Goal: Information Seeking & Learning: Find specific page/section

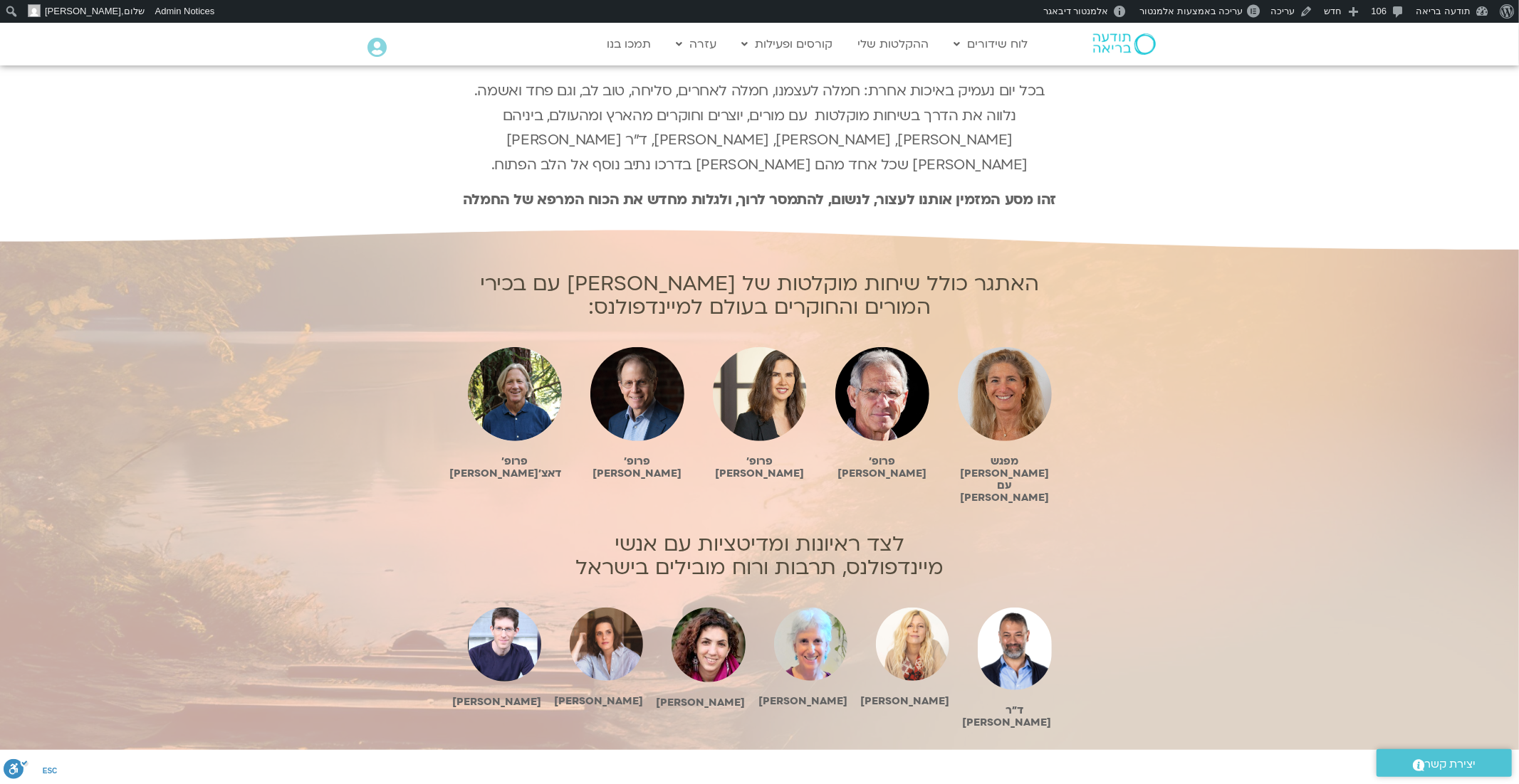
scroll to position [506, 0]
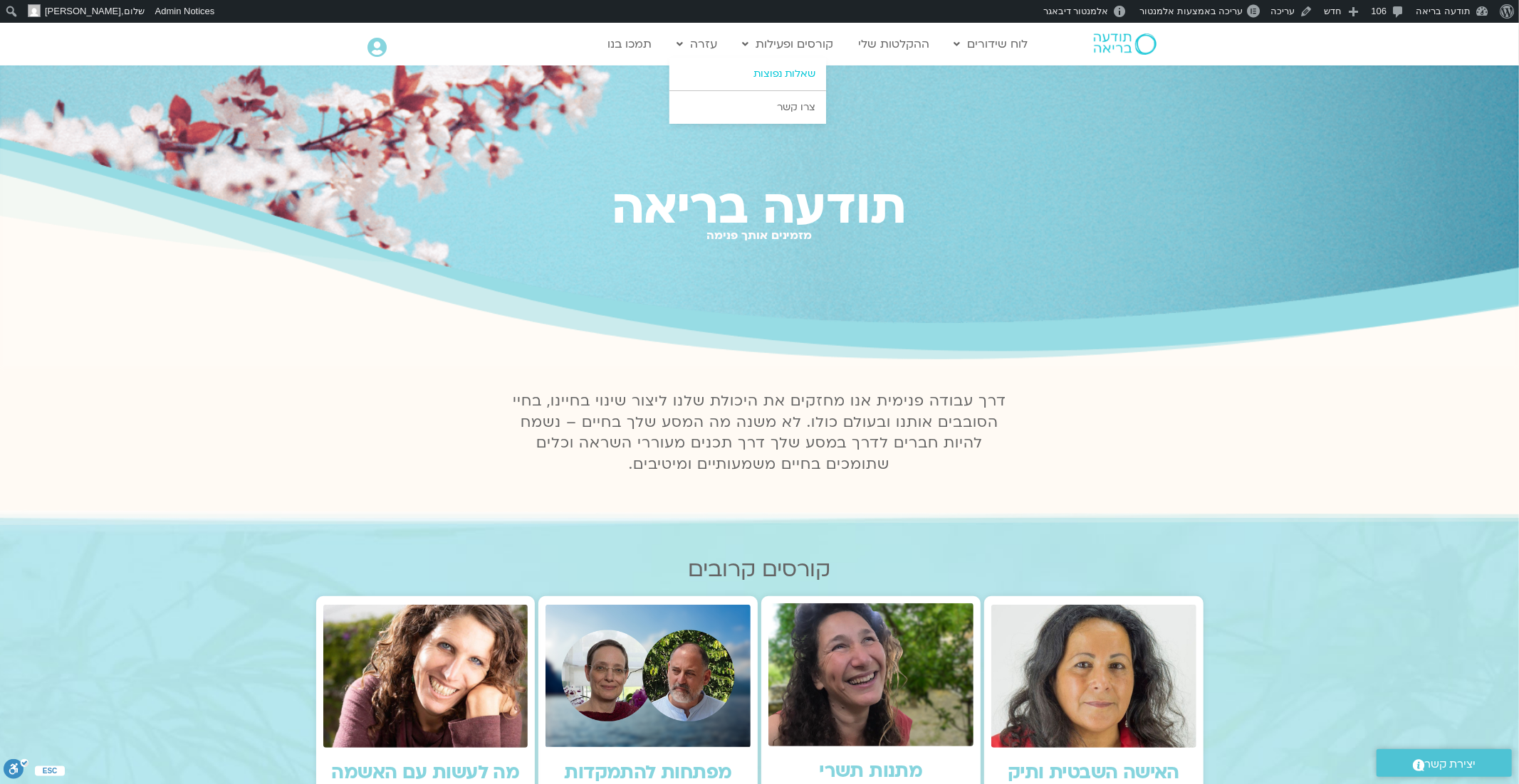
click at [728, 76] on link "שאלות נפוצות" at bounding box center [748, 74] width 157 height 33
